Goal: Task Accomplishment & Management: Use online tool/utility

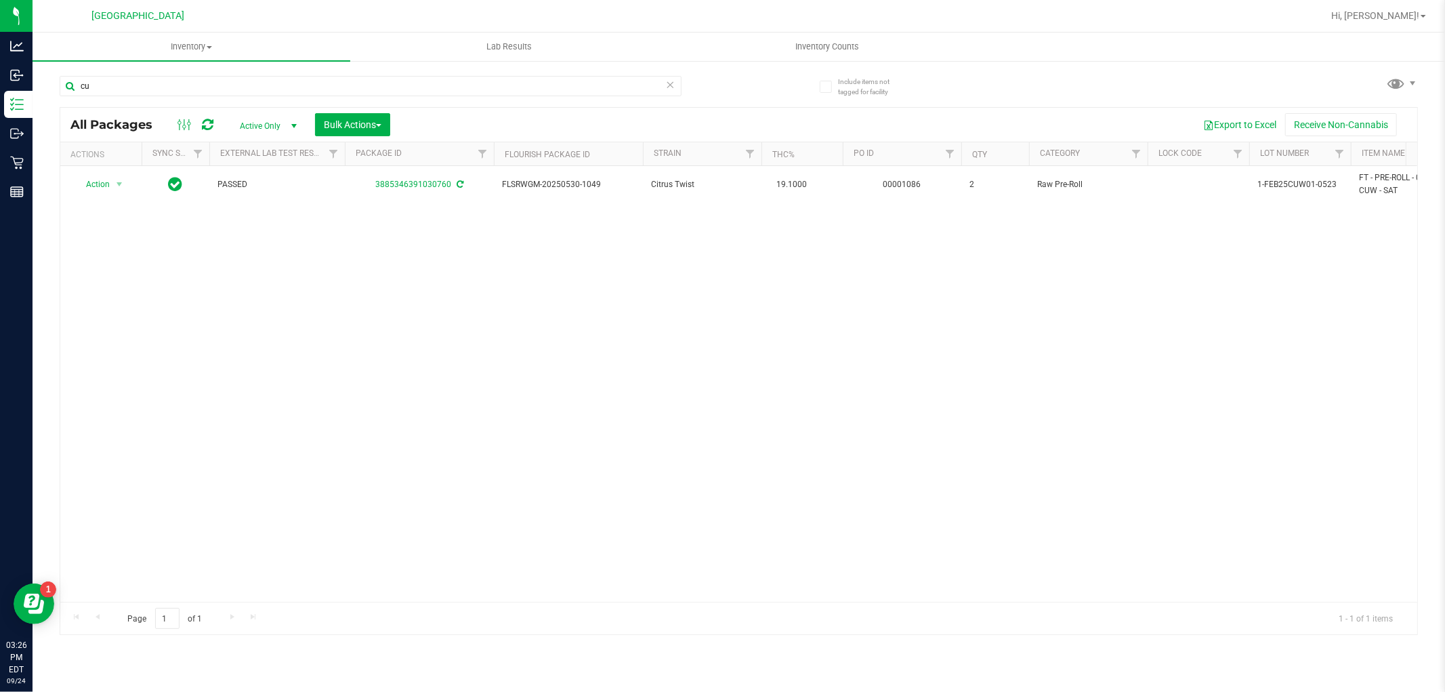
type input "c"
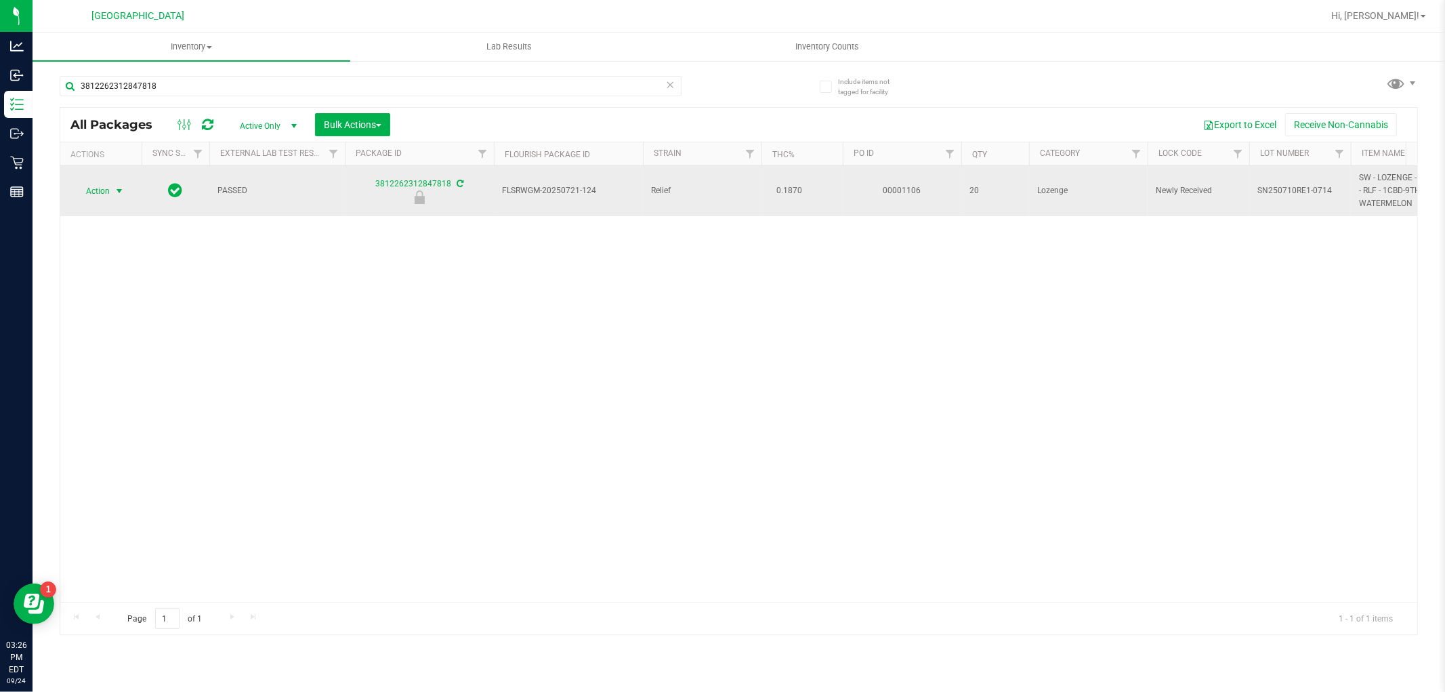
type input "3812262312847818"
click at [119, 191] on span "select" at bounding box center [119, 191] width 11 height 11
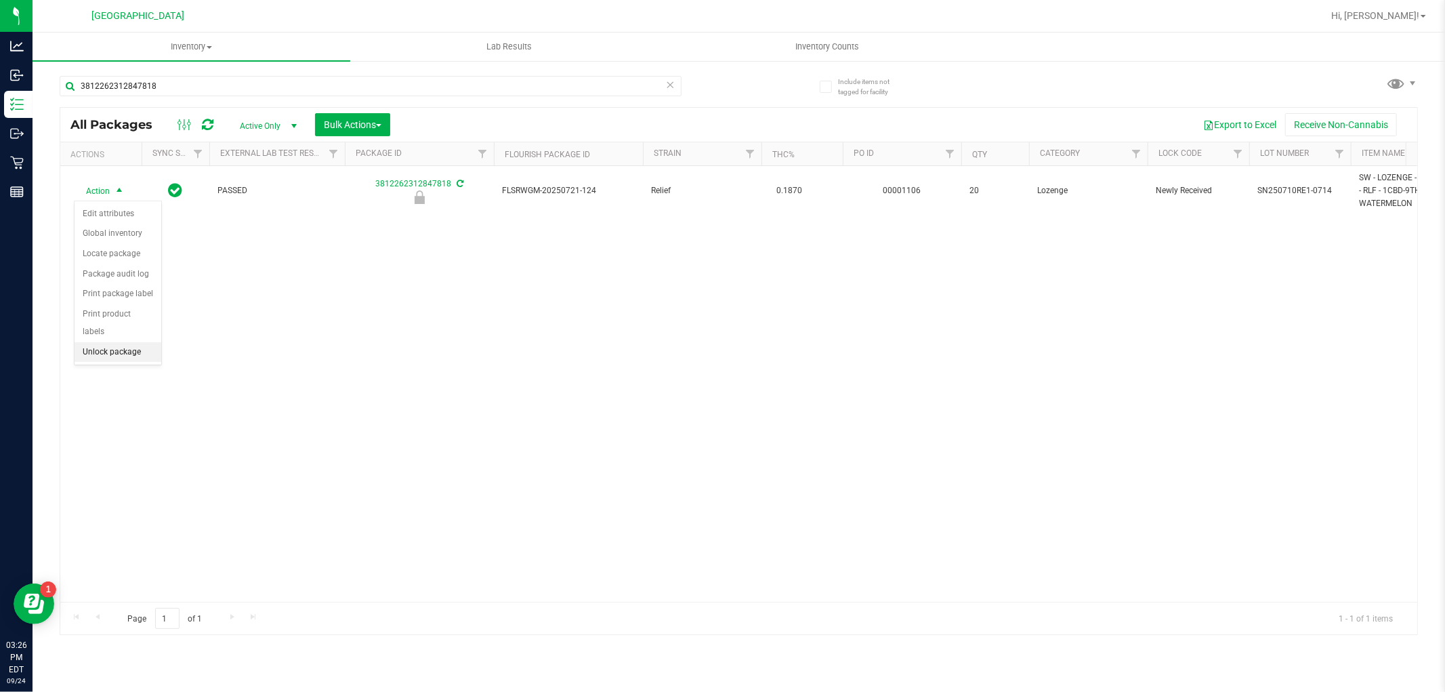
click at [113, 353] on li "Unlock package" at bounding box center [118, 352] width 87 height 20
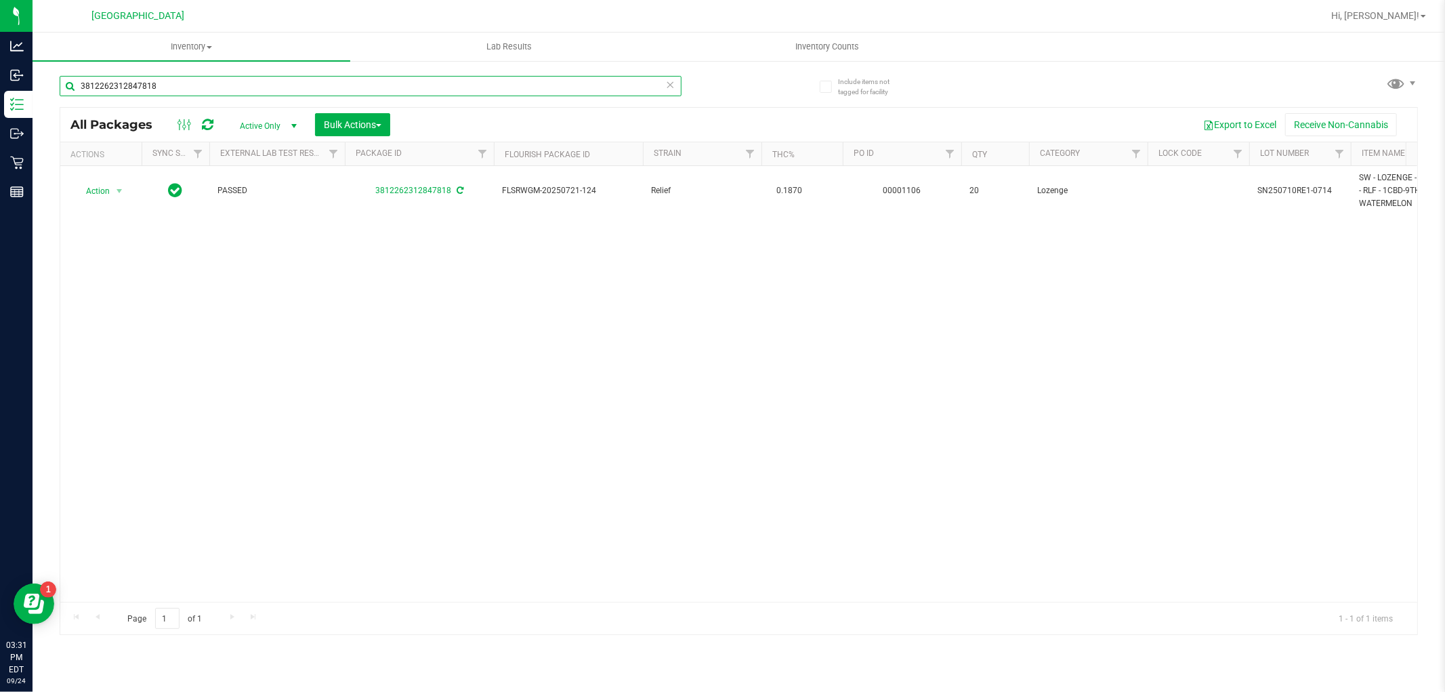
click at [649, 85] on input "3812262312847818" at bounding box center [371, 86] width 622 height 20
click at [670, 81] on icon at bounding box center [670, 84] width 9 height 16
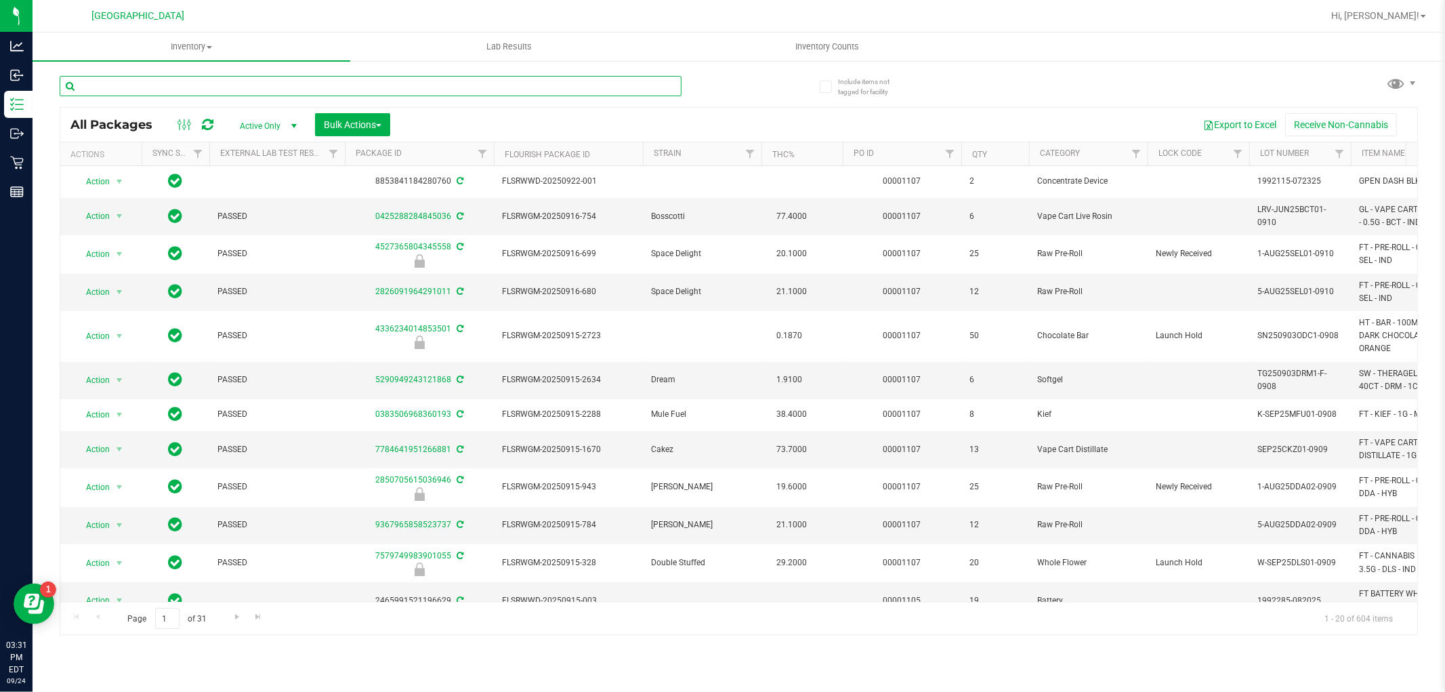
click at [200, 82] on input "text" at bounding box center [371, 86] width 622 height 20
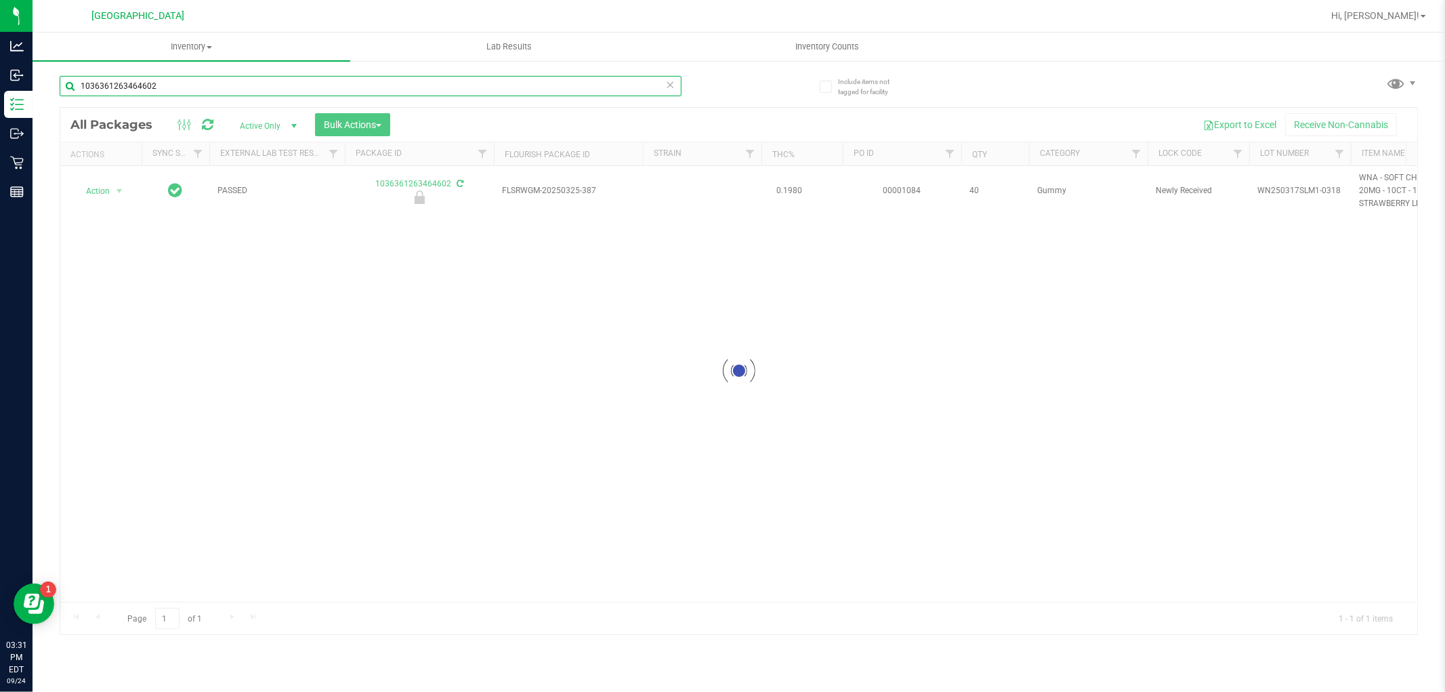
type input "1036361263464602"
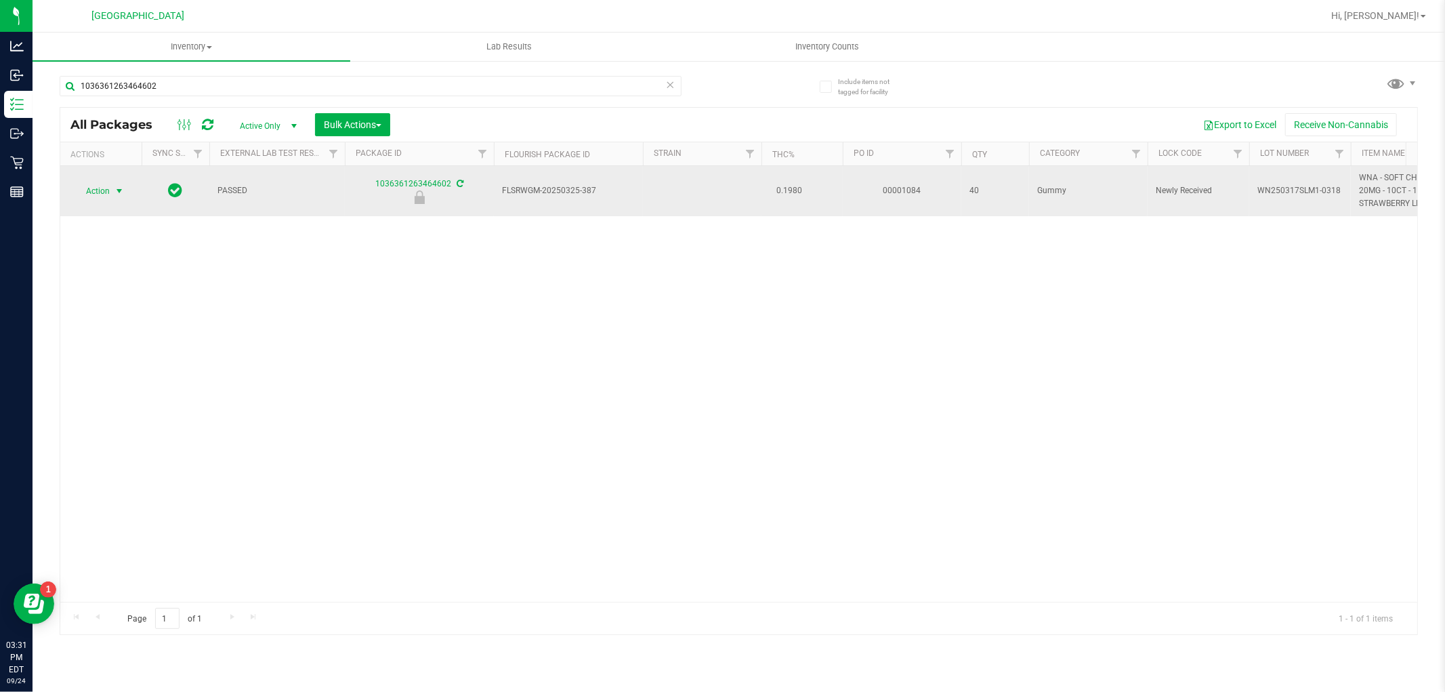
click at [119, 192] on span "select" at bounding box center [119, 191] width 11 height 11
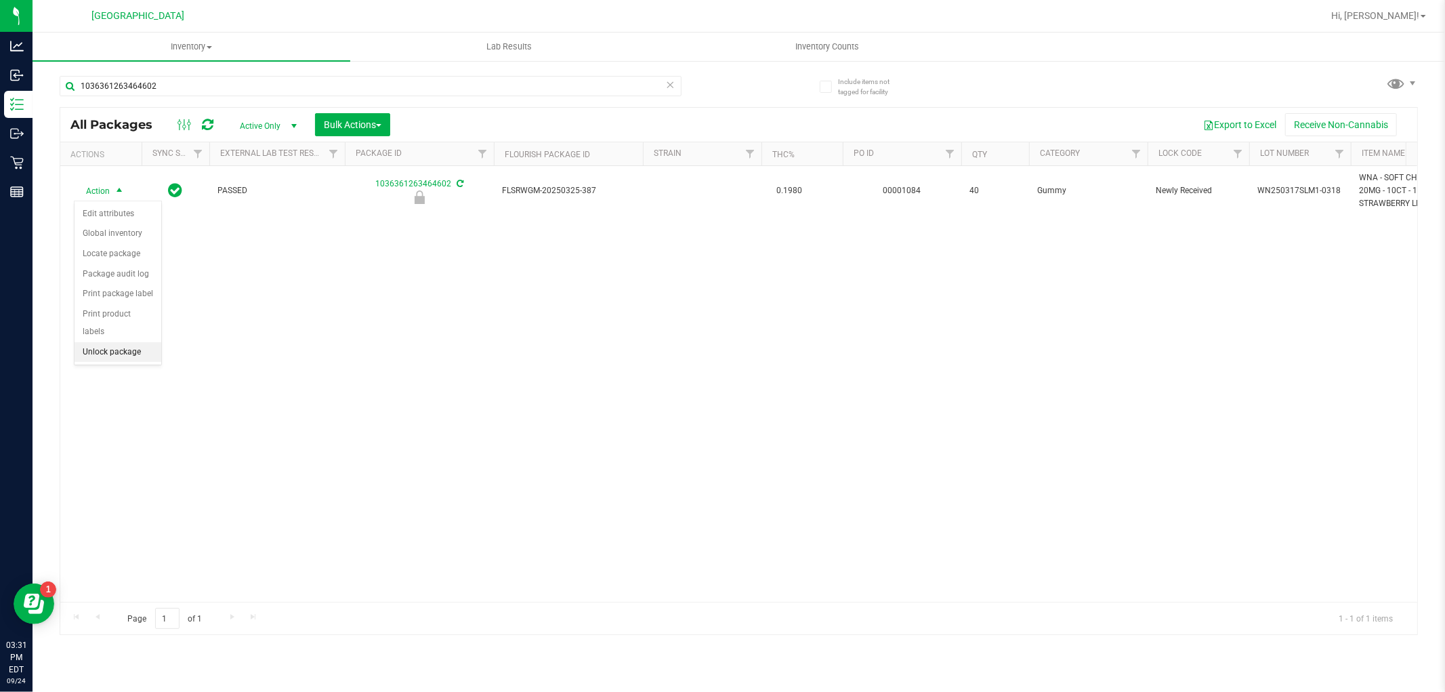
click at [130, 351] on li "Unlock package" at bounding box center [118, 352] width 87 height 20
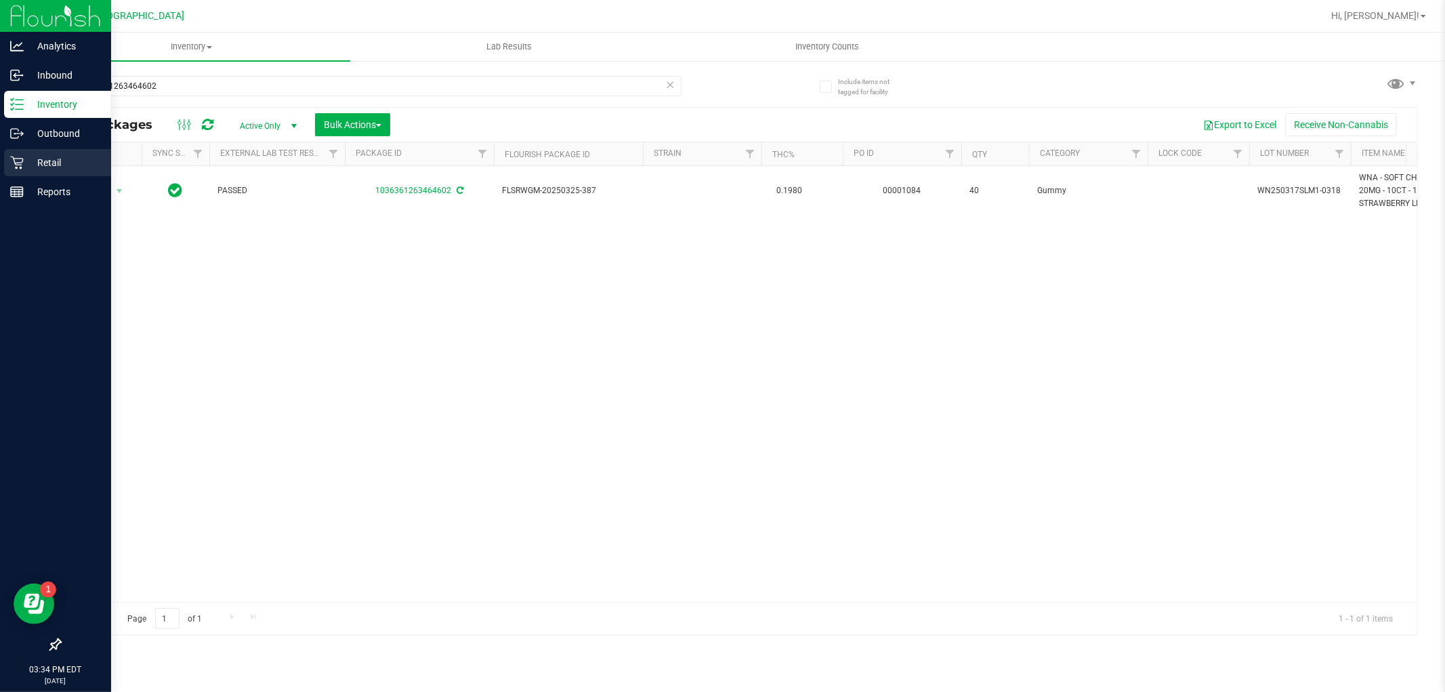
click at [16, 163] on icon at bounding box center [17, 163] width 14 height 14
